Goal: Task Accomplishment & Management: Manage account settings

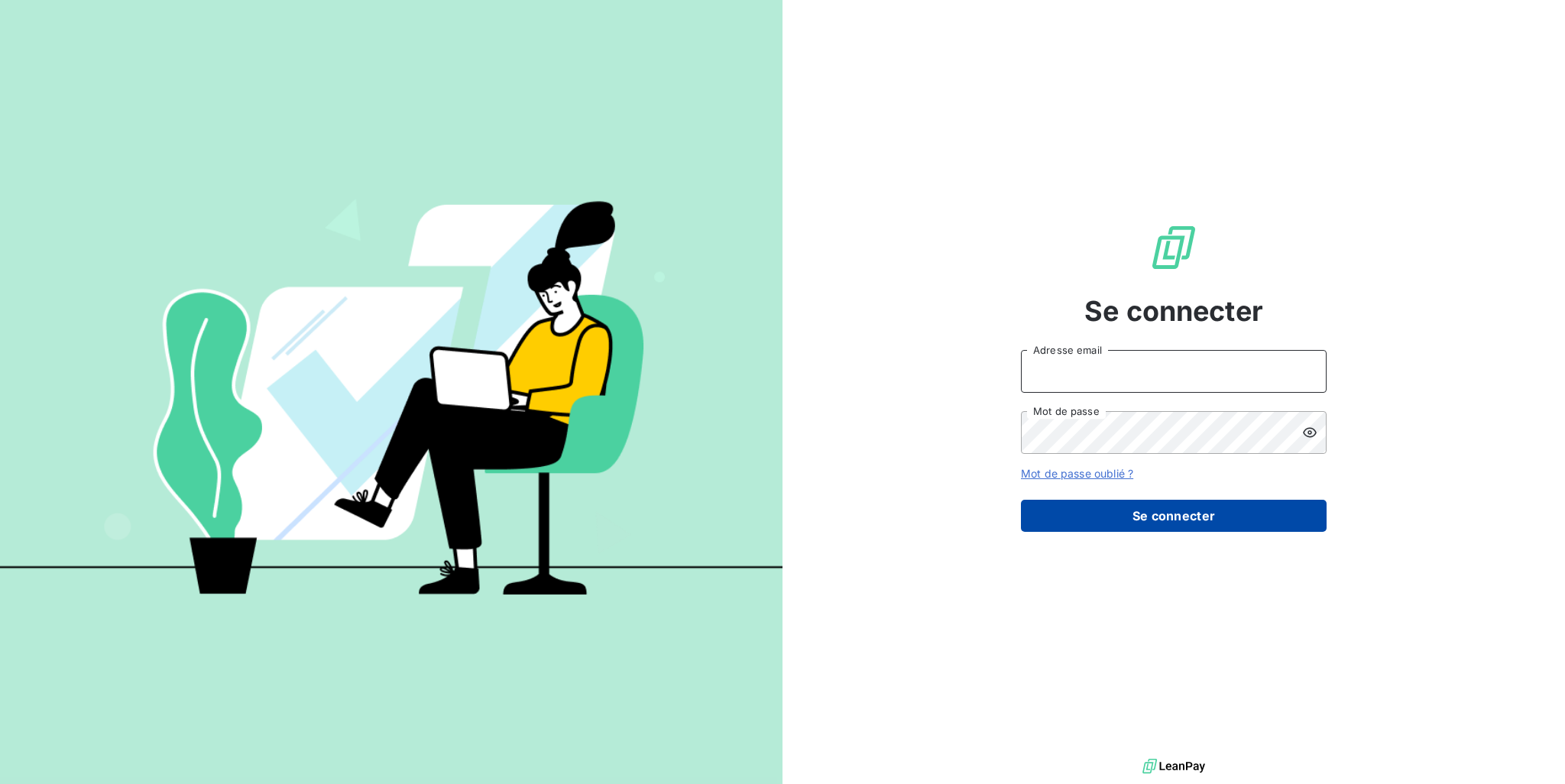
type input "[PERSON_NAME][EMAIL_ADDRESS][PERSON_NAME][DOMAIN_NAME]"
click at [1134, 515] on button "Se connecter" at bounding box center [1174, 515] width 306 height 32
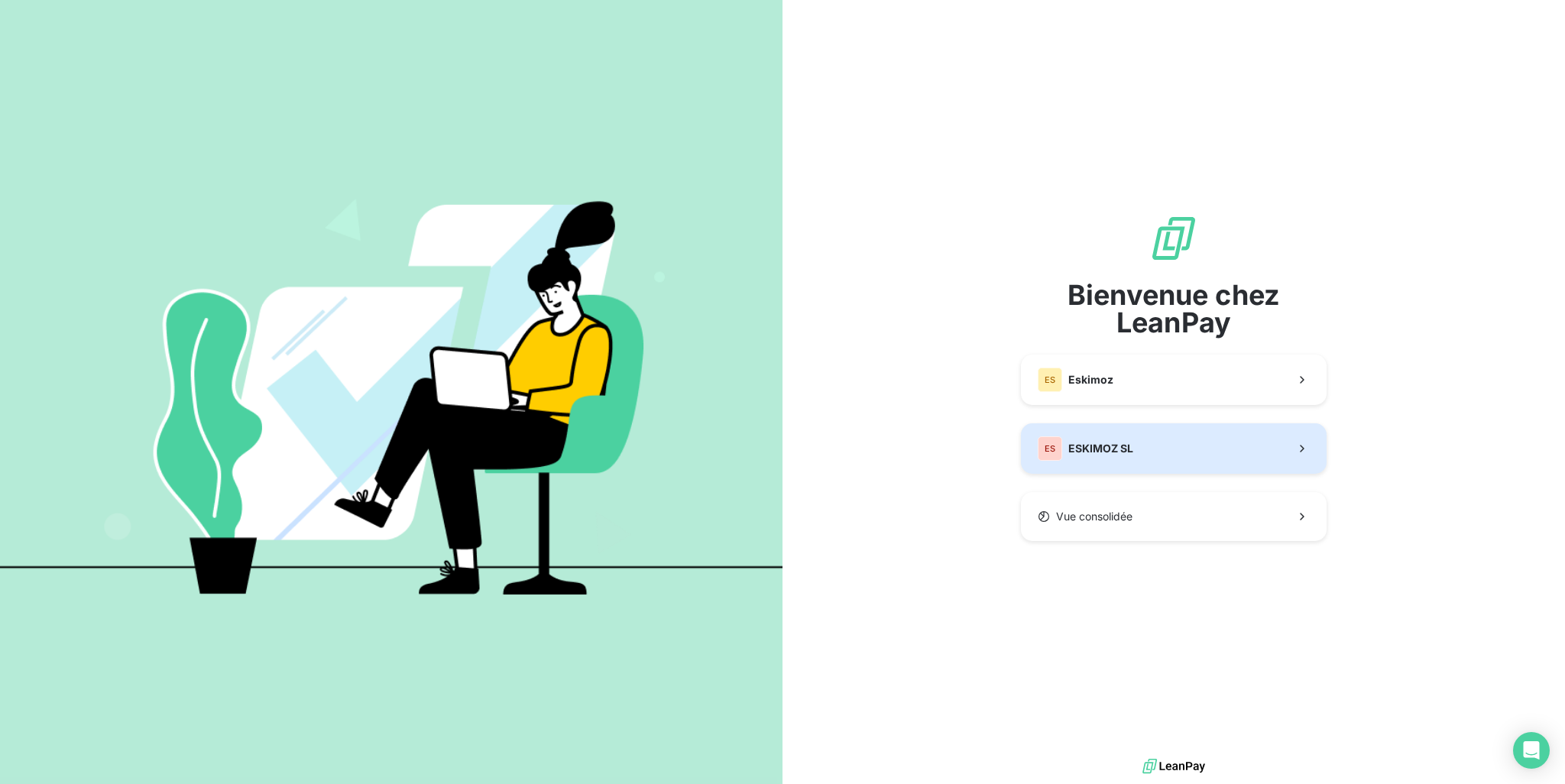
click at [1125, 456] on div "ES ESKIMOZ SL" at bounding box center [1085, 448] width 95 height 24
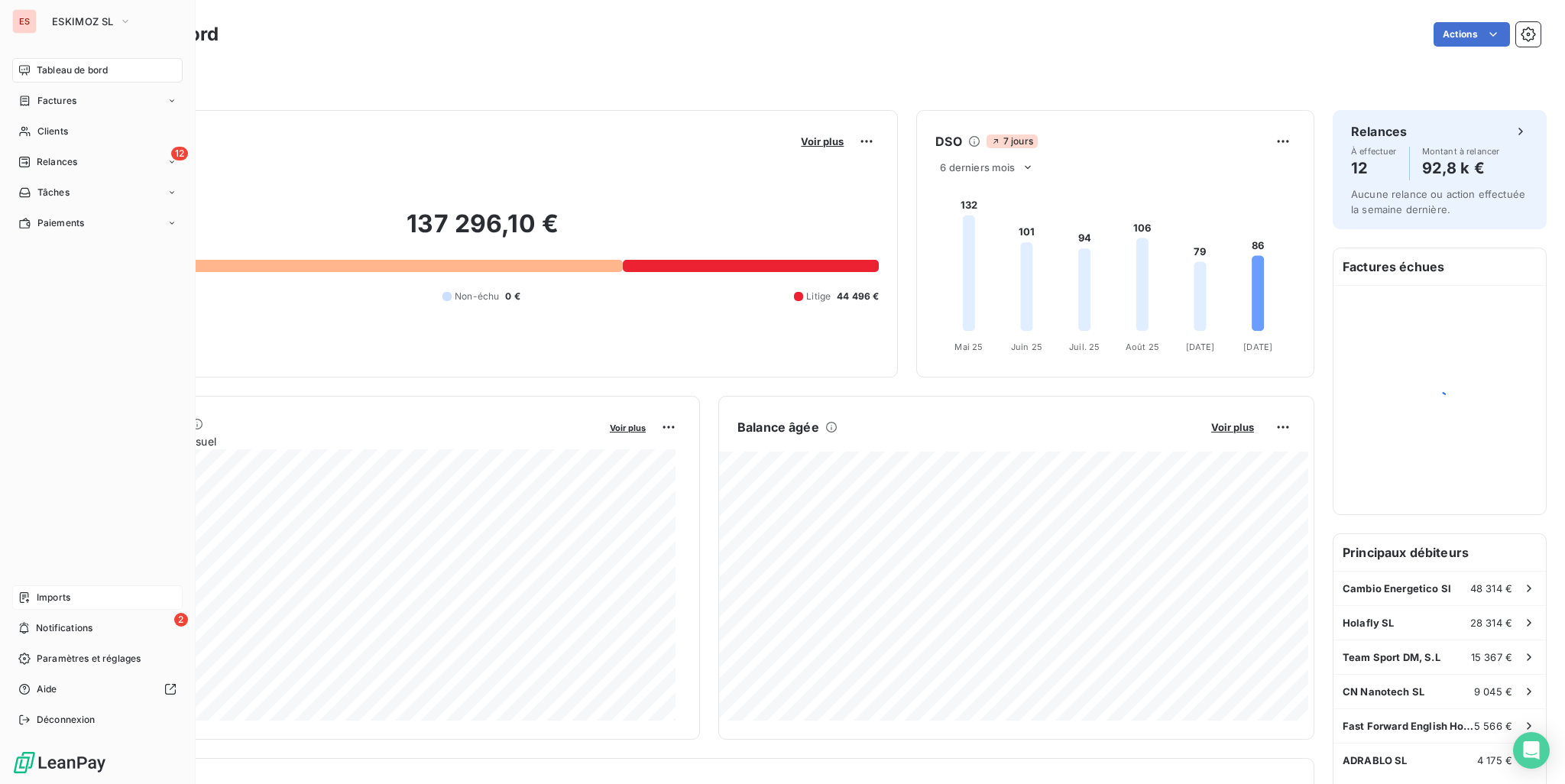
click at [53, 597] on span "Imports" at bounding box center [54, 596] width 34 height 13
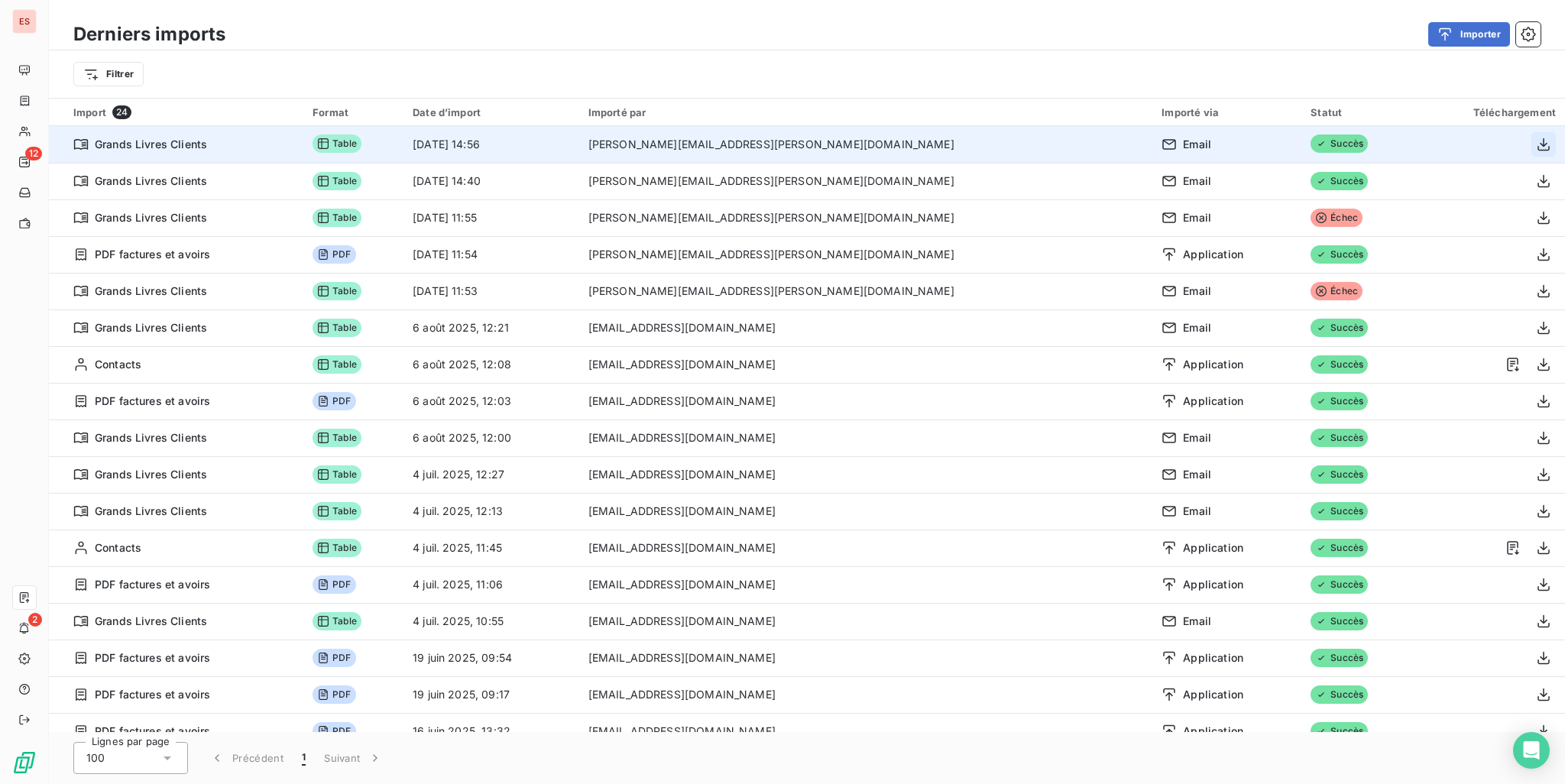
click at [1539, 145] on icon "button" at bounding box center [1543, 144] width 15 height 15
